Goal: Task Accomplishment & Management: Complete application form

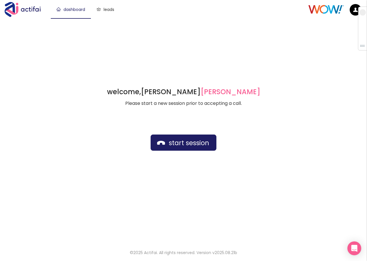
click at [136, 42] on div "welcome, [PERSON_NAME] german Please start a new session prior to accepting a c…" at bounding box center [183, 130] width 367 height 224
click at [168, 143] on button "start session" at bounding box center [184, 143] width 66 height 16
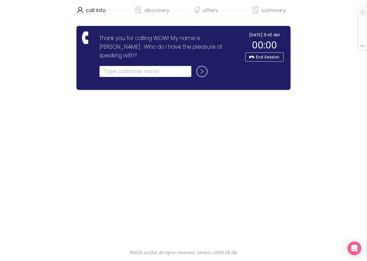
click at [114, 66] on input "text" at bounding box center [145, 72] width 92 height 12
click at [117, 66] on input "text" at bounding box center [145, 72] width 92 height 12
type input "KAYLA LINK"
click at [194, 66] on button "submit" at bounding box center [201, 72] width 14 height 12
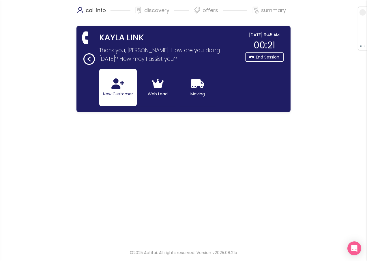
click at [108, 90] on button "New Customer" at bounding box center [118, 88] width 38 height 38
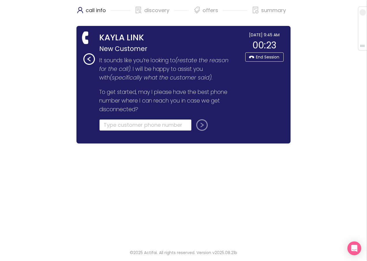
click at [107, 124] on input "tel" at bounding box center [145, 125] width 92 height 12
type input "[PHONE_NUMBER]"
click at [196, 123] on button "submit" at bounding box center [201, 125] width 14 height 12
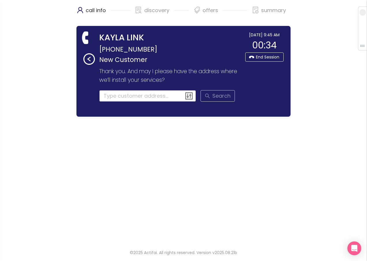
click at [128, 95] on input at bounding box center [147, 96] width 97 height 12
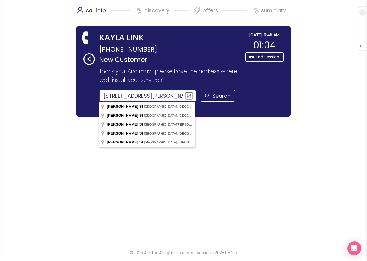
drag, startPoint x: 171, startPoint y: 96, endPoint x: 95, endPoint y: 100, distance: 75.7
click at [95, 100] on section "Thank you for calling WOW! My name is [PERSON_NAME] . Who do I have the pleasur…" at bounding box center [166, 88] width 152 height 46
click at [168, 97] on input "[STREET_ADDRESS][PERSON_NAME]" at bounding box center [147, 96] width 97 height 12
drag, startPoint x: 168, startPoint y: 97, endPoint x: 100, endPoint y: 96, distance: 68.1
click at [100, 96] on input "[STREET_ADDRESS][PERSON_NAME]" at bounding box center [147, 96] width 97 height 12
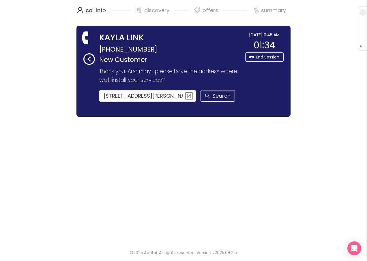
drag, startPoint x: 50, startPoint y: 22, endPoint x: 56, endPoint y: 9, distance: 14.7
click at [50, 22] on div "call info discovery offers summary KAYLA LINK [PHONE_NUMBER] New Customer Thank…" at bounding box center [183, 121] width 367 height 243
click at [218, 98] on button "Search" at bounding box center [217, 96] width 34 height 12
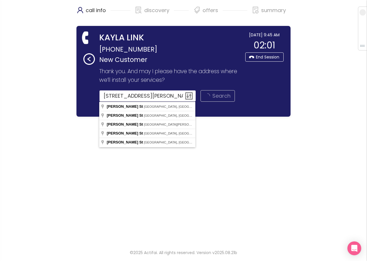
type input "[PERSON_NAME][GEOGRAPHIC_DATA], [GEOGRAPHIC_DATA], [GEOGRAPHIC_DATA]"
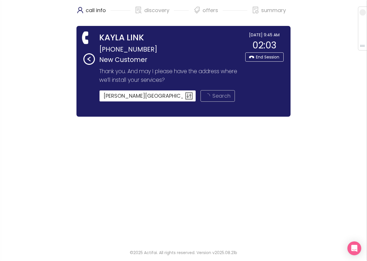
drag, startPoint x: 178, startPoint y: 97, endPoint x: 33, endPoint y: 93, distance: 145.1
click at [29, 95] on div "call info discovery offers summary KAYLA LINK [PHONE_NUMBER] New Customer Thank…" at bounding box center [183, 121] width 367 height 243
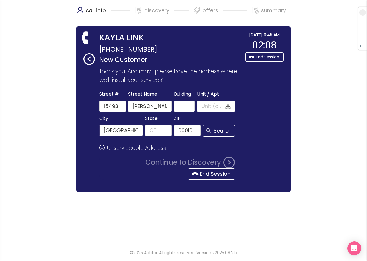
drag, startPoint x: 121, startPoint y: 130, endPoint x: 27, endPoint y: 124, distance: 94.8
click at [28, 124] on div "call info discovery offers summary KAYLA LINK [PHONE_NUMBER] New Customer Thank…" at bounding box center [183, 121] width 367 height 243
drag, startPoint x: 178, startPoint y: 130, endPoint x: 207, endPoint y: 130, distance: 29.1
click at [207, 130] on div "City State ZIP 06010 Search" at bounding box center [167, 126] width 138 height 22
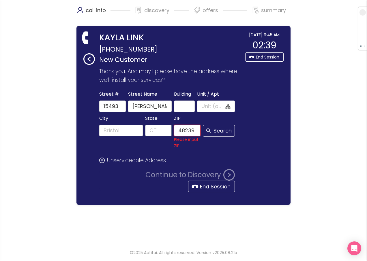
type input "48239"
click at [150, 133] on input "State" at bounding box center [158, 131] width 27 height 12
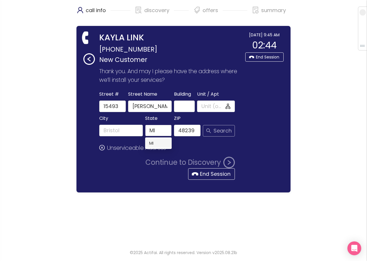
type input "MI"
click at [215, 133] on button "Search" at bounding box center [219, 131] width 32 height 12
type input "[PERSON_NAME]"
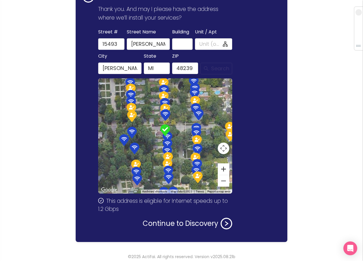
scroll to position [66, 0]
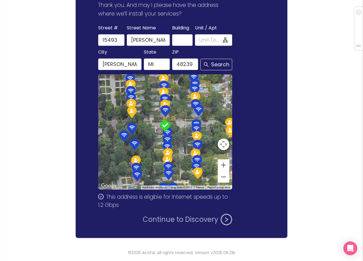
click at [184, 220] on button "Continue to Discovery" at bounding box center [187, 220] width 89 height 12
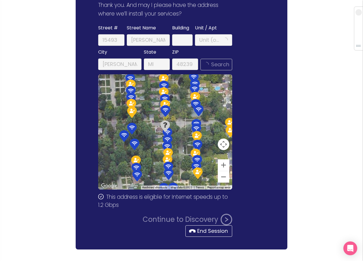
scroll to position [0, 0]
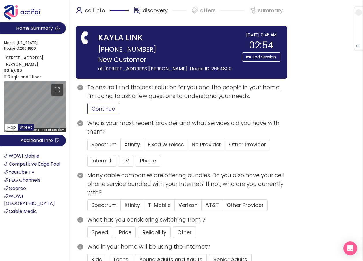
click at [100, 110] on button "Continue" at bounding box center [103, 109] width 32 height 12
drag, startPoint x: 100, startPoint y: 160, endPoint x: 118, endPoint y: 160, distance: 17.9
click at [101, 160] on button "Internet" at bounding box center [101, 161] width 29 height 12
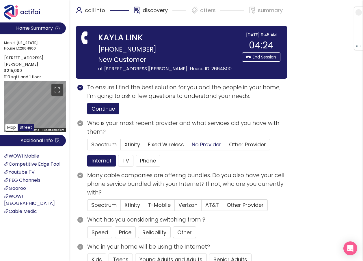
click at [209, 143] on span "No Provider" at bounding box center [206, 144] width 29 height 7
click at [188, 147] on input "No Provider" at bounding box center [188, 147] width 0 height 0
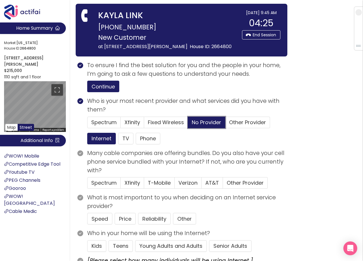
scroll to position [29, 0]
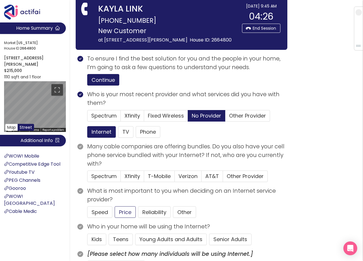
click at [123, 209] on button "Price" at bounding box center [125, 213] width 21 height 12
click at [151, 239] on button "Young Adults and Adults" at bounding box center [171, 240] width 72 height 12
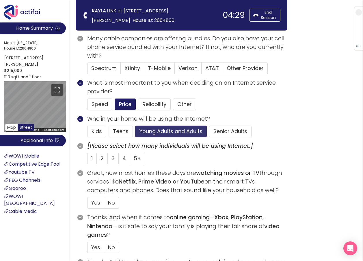
scroll to position [87, 0]
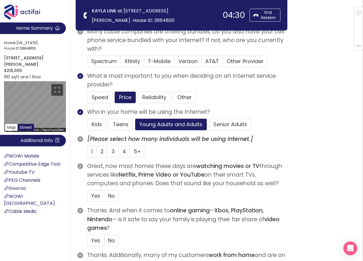
click at [104, 153] on label "2" at bounding box center [102, 152] width 11 height 12
click at [97, 153] on input "2" at bounding box center [97, 153] width 0 height 0
click at [99, 197] on span "Yes" at bounding box center [95, 195] width 9 height 7
click at [87, 198] on input "Yes" at bounding box center [87, 198] width 0 height 0
click at [111, 239] on span "No" at bounding box center [111, 240] width 7 height 7
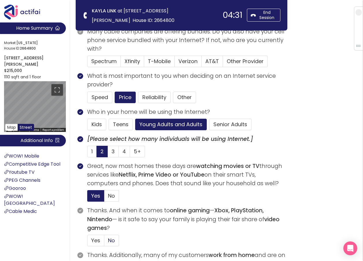
click at [104, 243] on input "No" at bounding box center [104, 243] width 0 height 0
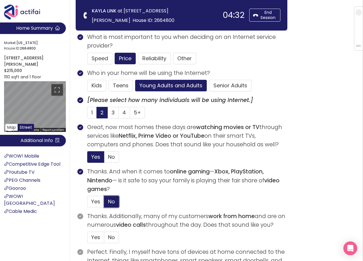
scroll to position [173, 0]
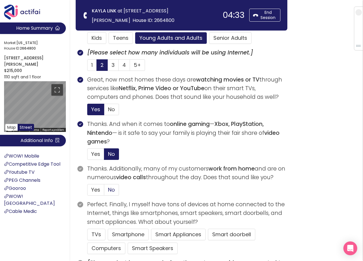
click at [106, 191] on label "No" at bounding box center [111, 190] width 15 height 12
click at [104, 192] on input "No" at bounding box center [104, 192] width 0 height 0
click at [98, 237] on button "TVs" at bounding box center [96, 235] width 18 height 12
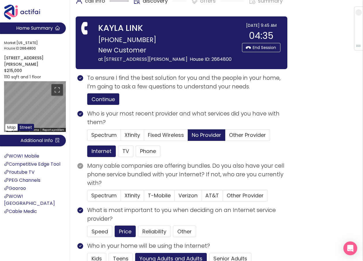
scroll to position [0, 0]
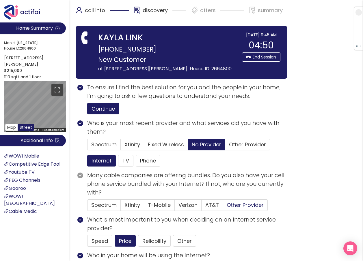
click at [236, 205] on span "Other Provider" at bounding box center [244, 205] width 37 height 7
click at [223, 207] on input "Other Provider" at bounding box center [223, 207] width 0 height 0
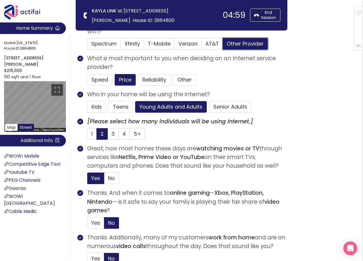
scroll to position [115, 0]
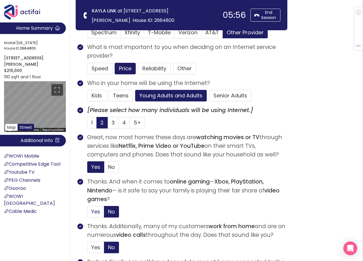
drag, startPoint x: 95, startPoint y: 210, endPoint x: 103, endPoint y: 206, distance: 8.9
click at [95, 211] on span "Yes" at bounding box center [95, 211] width 9 height 7
click at [87, 214] on input "Yes" at bounding box center [87, 214] width 0 height 0
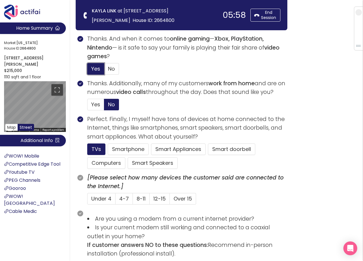
scroll to position [260, 0]
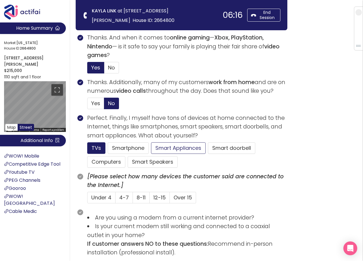
click at [164, 148] on button "Smart Appliances" at bounding box center [178, 149] width 55 height 12
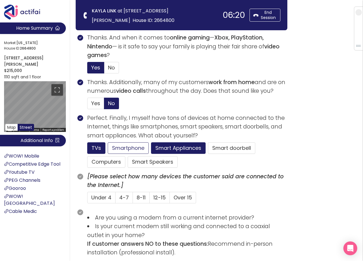
click at [132, 149] on button "Smartphone" at bounding box center [128, 149] width 41 height 12
click at [104, 159] on button "Computers" at bounding box center [106, 162] width 38 height 12
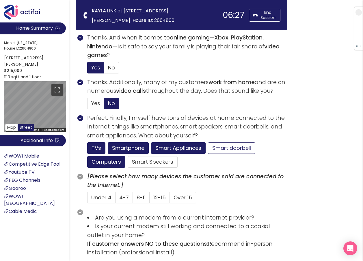
click at [218, 150] on button "Smart doorbell" at bounding box center [231, 149] width 47 height 12
click at [151, 163] on button "Smart Speakers" at bounding box center [153, 162] width 50 height 12
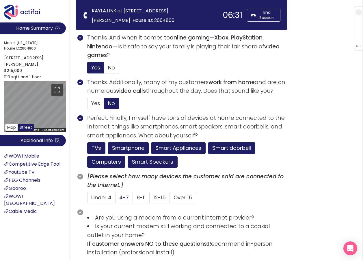
click at [125, 195] on span "4-7" at bounding box center [124, 197] width 10 height 7
click at [115, 200] on input "4-7" at bounding box center [115, 200] width 0 height 0
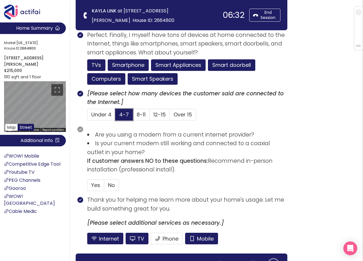
scroll to position [346, 0]
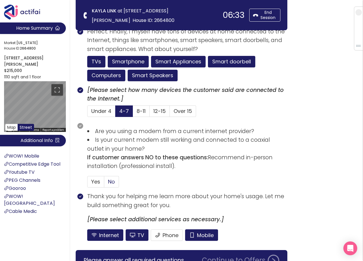
click at [111, 181] on span "No" at bounding box center [111, 181] width 7 height 7
click at [104, 184] on input "No" at bounding box center [104, 184] width 0 height 0
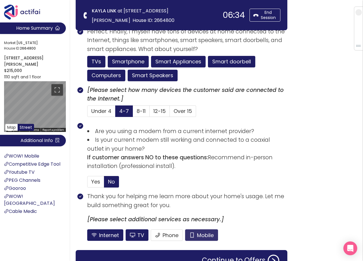
click at [202, 233] on button "Mobile" at bounding box center [201, 236] width 33 height 12
drag, startPoint x: 141, startPoint y: 234, endPoint x: 192, endPoint y: 252, distance: 53.2
click at [141, 234] on button "TV" at bounding box center [136, 236] width 23 height 12
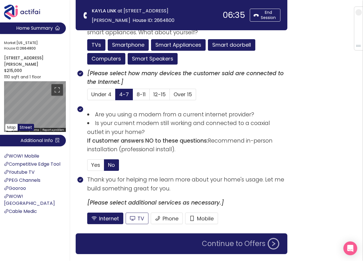
scroll to position [379, 0]
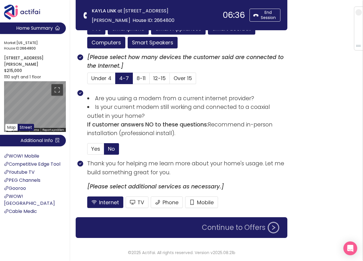
click at [235, 229] on button "Continue to Offers" at bounding box center [240, 228] width 84 height 12
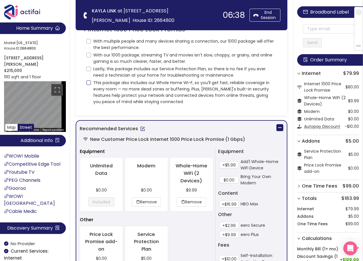
scroll to position [0, 0]
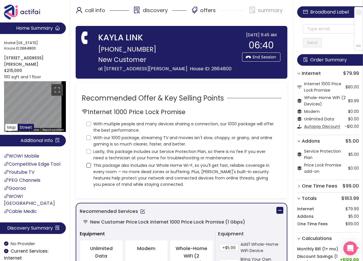
click at [89, 166] on input "This package also includes our Whole Home Wi-F, so you'll get fast, reliable co…" at bounding box center [88, 165] width 5 height 5
checkbox input "true"
click at [89, 150] on input "Lastly, this package includes our Service Protection Plan, so there is no fee i…" at bounding box center [88, 151] width 5 height 5
checkbox input "true"
click at [89, 136] on input "With our 1000 package, streaming TV and movies isn't slow, choppy, or grainy, a…" at bounding box center [88, 138] width 5 height 5
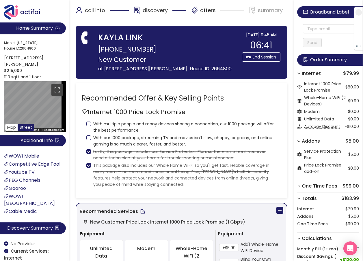
checkbox input "true"
click at [87, 123] on input "With multiple people and many devices sharing a connection, our 1000 package wi…" at bounding box center [88, 124] width 5 height 5
checkbox input "true"
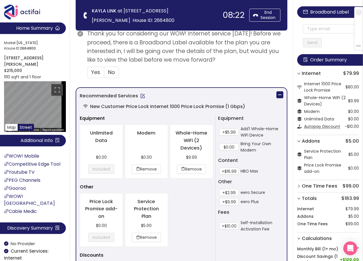
scroll to position [260, 0]
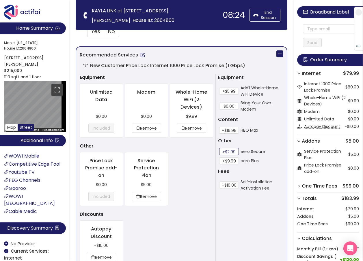
click at [230, 153] on button "+$2.99" at bounding box center [229, 151] width 20 height 7
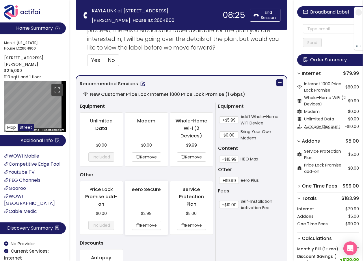
scroll to position [115, 0]
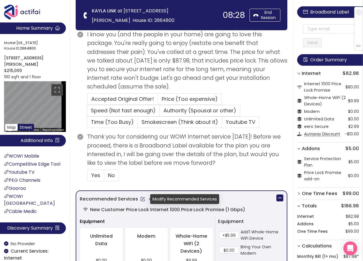
click at [140, 200] on button "button" at bounding box center [142, 199] width 9 height 9
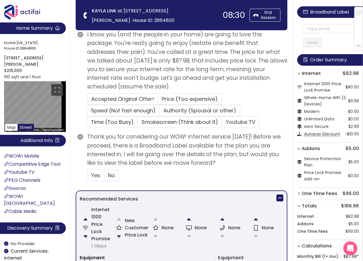
click at [119, 236] on button "button" at bounding box center [119, 237] width 12 height 12
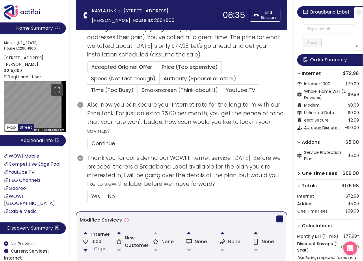
scroll to position [144, 0]
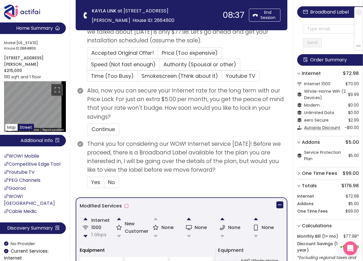
click at [118, 220] on button "button" at bounding box center [119, 219] width 12 height 12
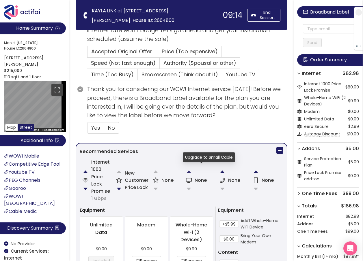
scroll to position [202, 0]
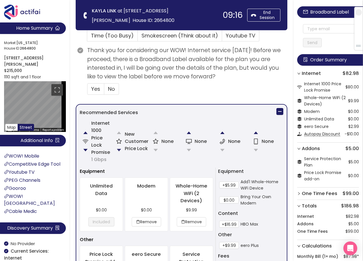
click at [119, 149] on button "button" at bounding box center [119, 151] width 12 height 12
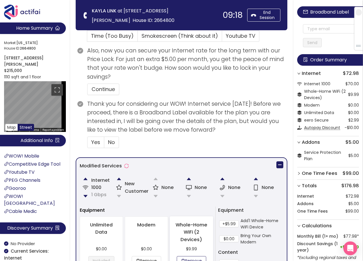
scroll to position [151, 0]
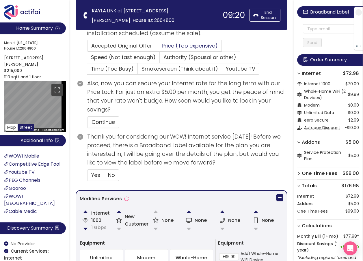
click at [170, 45] on span "Price (Too expensive)" at bounding box center [190, 45] width 56 height 7
click at [158, 48] on input "Price (Too expensive)" at bounding box center [158, 48] width 0 height 0
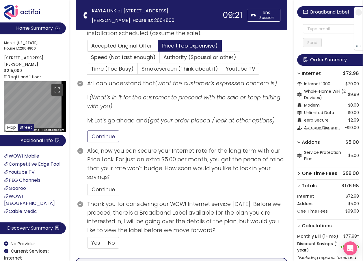
click at [107, 139] on button "Continue" at bounding box center [103, 137] width 32 height 12
click at [106, 191] on button "Continue" at bounding box center [103, 190] width 32 height 12
click at [97, 243] on span "Yes" at bounding box center [95, 242] width 9 height 7
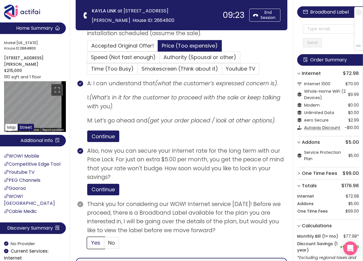
click at [87, 245] on input "Yes" at bounding box center [87, 245] width 0 height 0
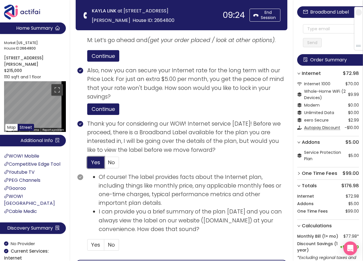
scroll to position [238, 0]
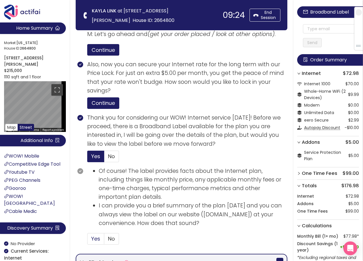
drag, startPoint x: 88, startPoint y: 242, endPoint x: 91, endPoint y: 240, distance: 3.4
click at [90, 241] on label "Yes" at bounding box center [95, 239] width 17 height 12
click at [87, 241] on input "Yes" at bounding box center [87, 241] width 0 height 0
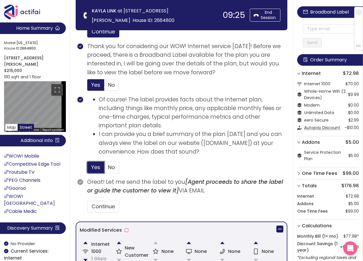
scroll to position [325, 0]
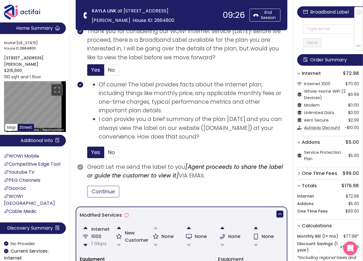
drag, startPoint x: 104, startPoint y: 191, endPoint x: 106, endPoint y: 192, distance: 2.9
click at [103, 192] on button "Continue" at bounding box center [103, 192] width 32 height 12
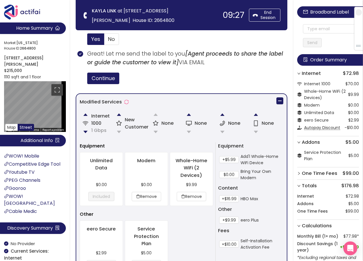
scroll to position [440, 0]
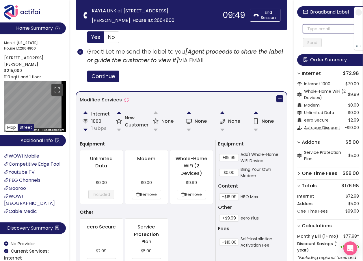
click at [312, 29] on input "text" at bounding box center [331, 28] width 56 height 9
drag, startPoint x: 331, startPoint y: 29, endPoint x: 266, endPoint y: 21, distance: 66.0
click at [266, 21] on section "Home Summary Market: [US_STATE][GEOGRAPHIC_DATA] ID: 2664800 [STREET_ADDRESS][P…" at bounding box center [181, 3] width 363 height 887
click at [308, 31] on input "[EMAIL_ADDRESS][DOMAIN_NAME]" at bounding box center [331, 28] width 56 height 9
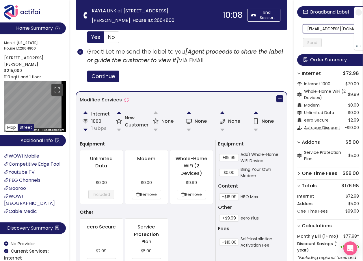
scroll to position [0, 11]
drag, startPoint x: 308, startPoint y: 31, endPoint x: 353, endPoint y: 32, distance: 45.3
click at [143, 24] on section "Home Summary Market: [US_STATE][GEOGRAPHIC_DATA] ID: 2664800 [STREET_ADDRESS][P…" at bounding box center [181, 3] width 363 height 887
type input "[EMAIL_ADDRESS][DOMAIN_NAME]"
click at [321, 42] on button "Send" at bounding box center [312, 42] width 19 height 9
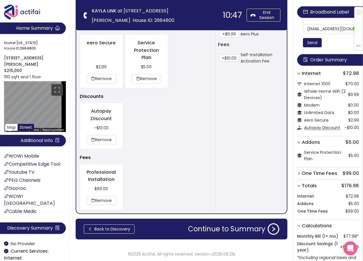
scroll to position [626, 0]
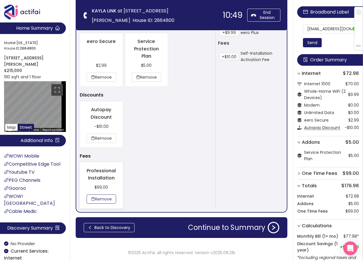
click at [109, 197] on button "Remove" at bounding box center [101, 199] width 29 height 9
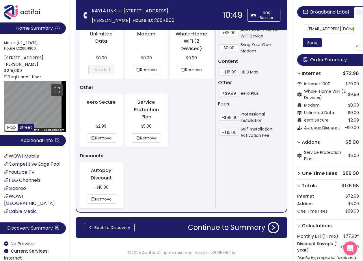
scroll to position [565, 0]
click at [219, 230] on button "Continue to Summary" at bounding box center [233, 228] width 98 height 12
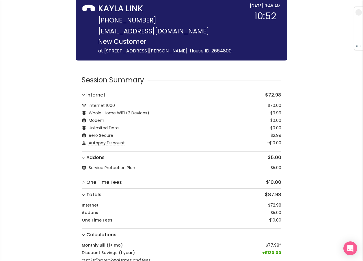
scroll to position [51, 0]
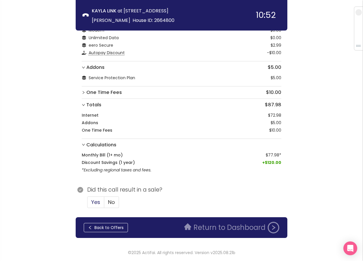
click at [95, 203] on span "Yes" at bounding box center [95, 202] width 9 height 7
click at [87, 204] on input "Yes" at bounding box center [87, 204] width 0 height 0
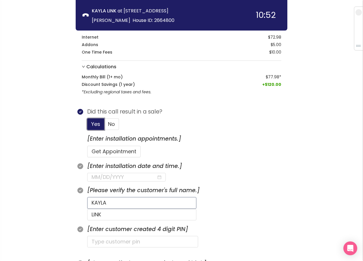
scroll to position [137, 0]
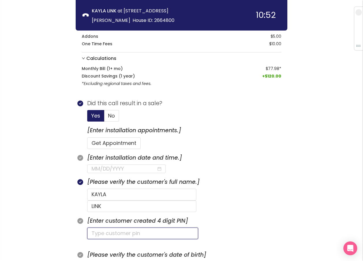
click at [115, 228] on input "text" at bounding box center [142, 234] width 111 height 12
type input "0912"
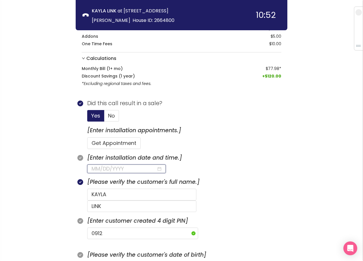
click at [121, 170] on input at bounding box center [123, 169] width 65 height 8
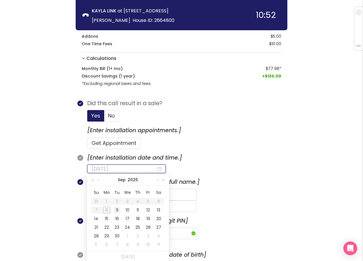
type input "[DATE]"
click at [116, 210] on div "9" at bounding box center [116, 210] width 7 height 7
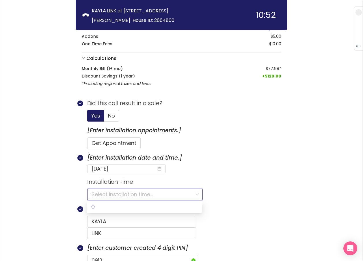
click at [102, 197] on input "search" at bounding box center [142, 194] width 103 height 11
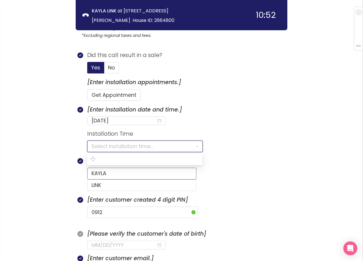
scroll to position [224, 0]
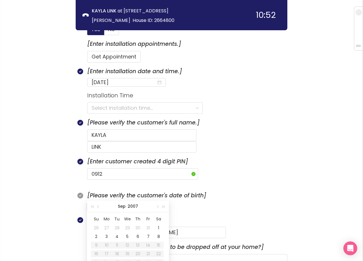
click at [100, 203] on input at bounding box center [123, 207] width 65 height 8
click at [160, 237] on div "12" at bounding box center [158, 236] width 7 height 7
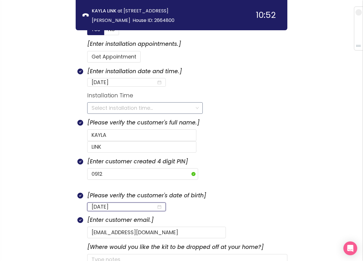
type input "[DATE]"
click at [105, 108] on input "search" at bounding box center [142, 108] width 103 height 11
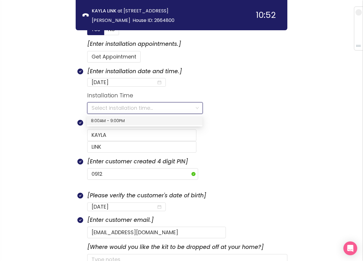
click at [100, 121] on div "8:00AM - 9:00PM" at bounding box center [144, 121] width 107 height 6
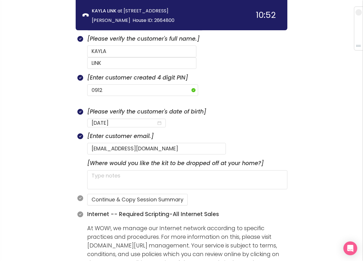
scroll to position [310, 0]
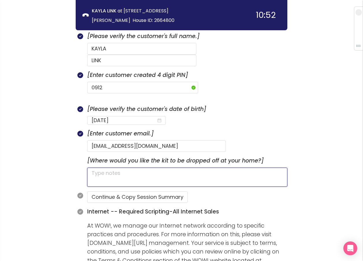
click at [117, 168] on textarea at bounding box center [187, 177] width 200 height 19
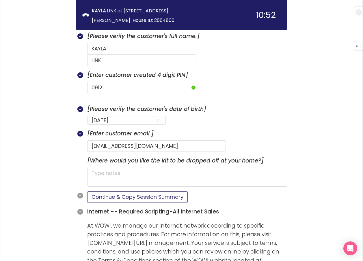
click at [102, 192] on button "Continue & Copy Session Summary" at bounding box center [137, 198] width 100 height 12
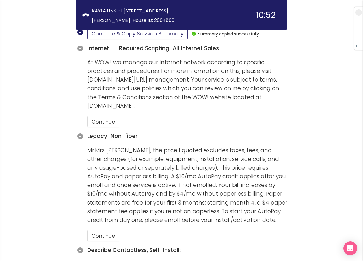
scroll to position [483, 0]
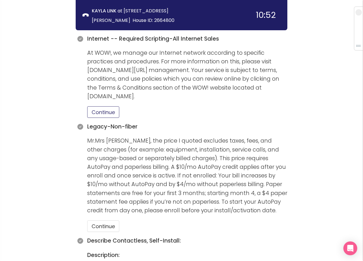
click at [108, 106] on button "Continue" at bounding box center [103, 112] width 32 height 12
click at [101, 221] on button "Continue" at bounding box center [103, 227] width 32 height 12
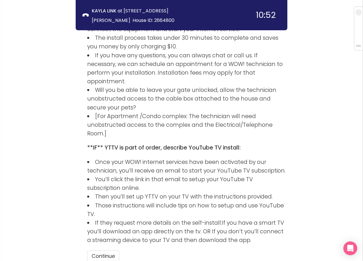
scroll to position [836, 0]
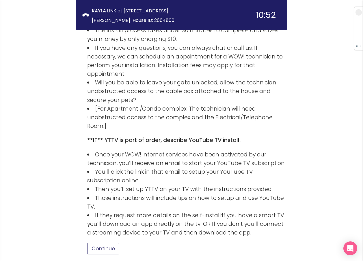
click at [113, 243] on button "Continue" at bounding box center [103, 249] width 32 height 12
drag, startPoint x: 105, startPoint y: 246, endPoint x: 128, endPoint y: 233, distance: 27.1
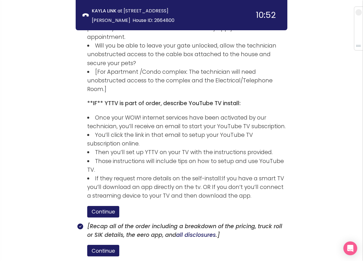
scroll to position [902, 0]
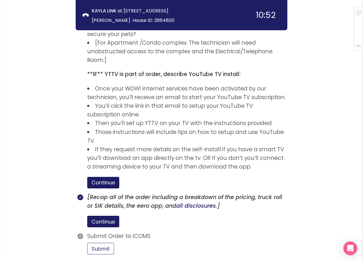
click at [107, 243] on button "Submit" at bounding box center [100, 249] width 27 height 12
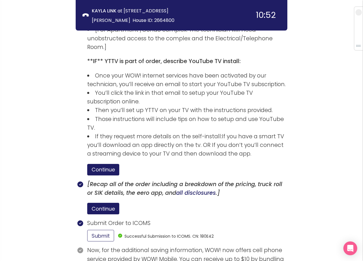
scroll to position [955, 0]
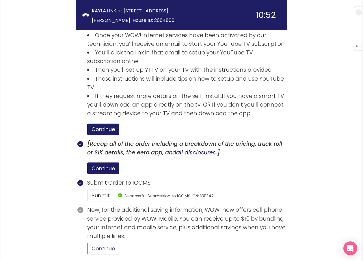
click at [111, 243] on button "Continue" at bounding box center [103, 249] width 32 height 12
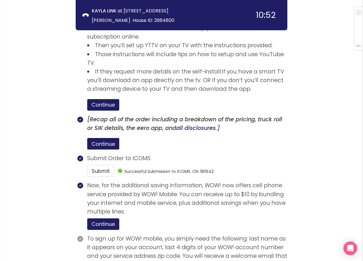
scroll to position [1009, 0]
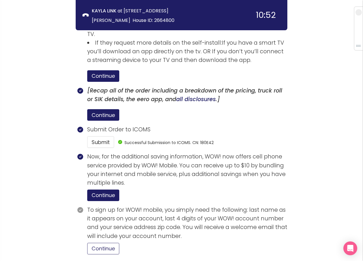
click at [113, 243] on button "Continue" at bounding box center [103, 249] width 32 height 12
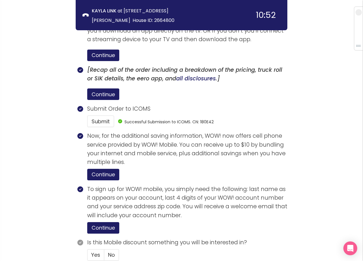
scroll to position [1036, 0]
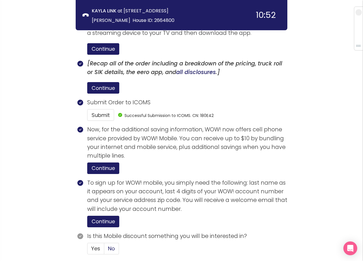
click at [110, 245] on span "No" at bounding box center [111, 248] width 7 height 7
click at [104, 251] on input "No" at bounding box center [104, 251] width 0 height 0
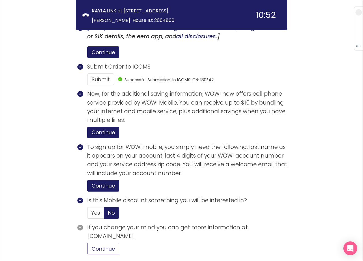
click at [98, 243] on button "Continue" at bounding box center [103, 249] width 32 height 12
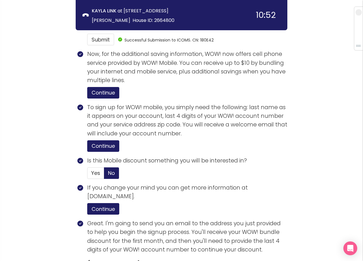
scroll to position [1181, 0]
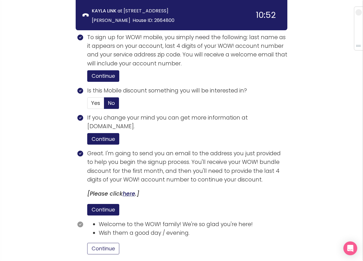
click at [107, 243] on button "Continue" at bounding box center [103, 249] width 32 height 12
